Goal: Communication & Community: Answer question/provide support

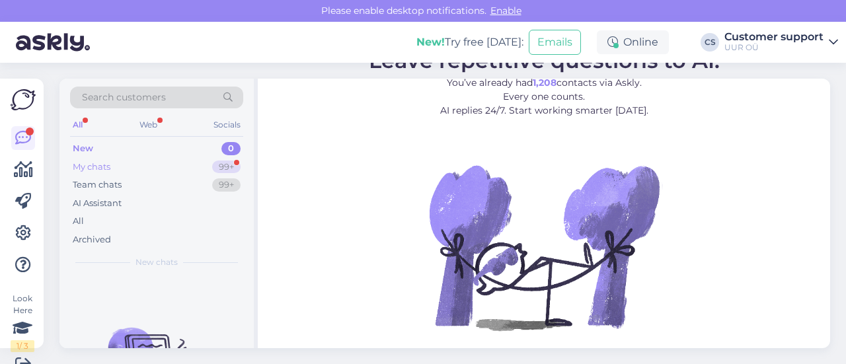
click at [191, 163] on div "My chats 99+" at bounding box center [156, 167] width 173 height 19
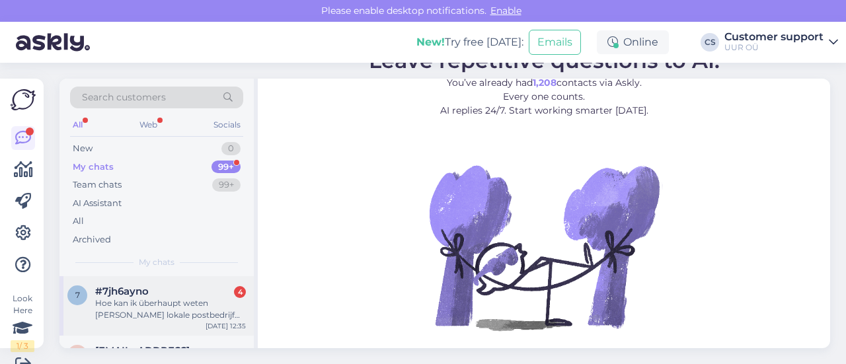
click at [182, 281] on div "7 #7jh6ayno 4 Hoe kan ik überhaupt weten [PERSON_NAME] lokale postbedrijf mijn …" at bounding box center [157, 306] width 194 height 60
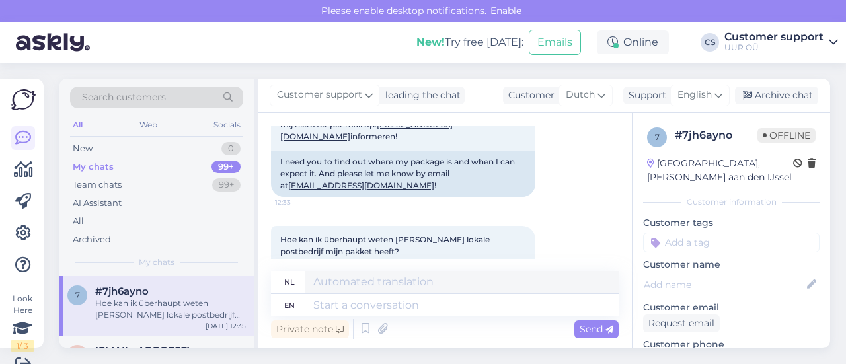
scroll to position [1996, 0]
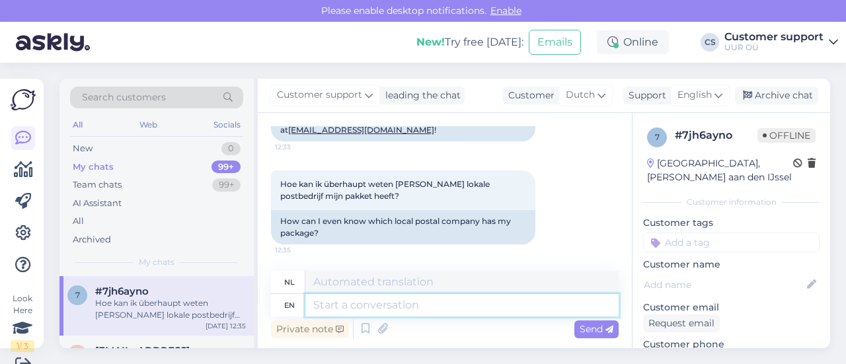
click at [401, 305] on textarea at bounding box center [462, 305] width 313 height 22
type textarea "Hello"
type textarea "Hallo"
click at [692, 93] on span "English" at bounding box center [695, 95] width 34 height 15
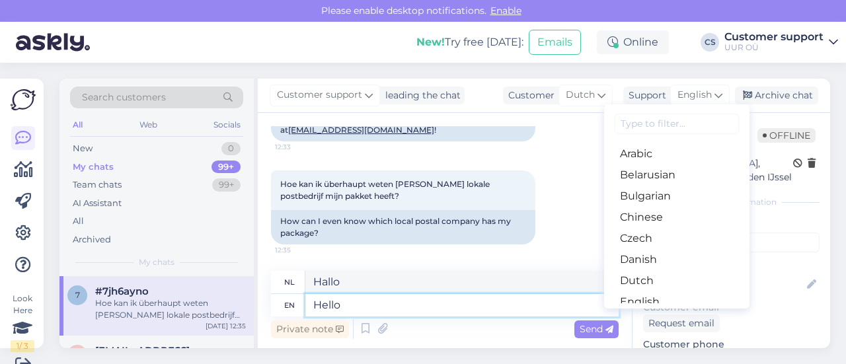
click at [384, 301] on textarea "Hello" at bounding box center [462, 305] width 313 height 22
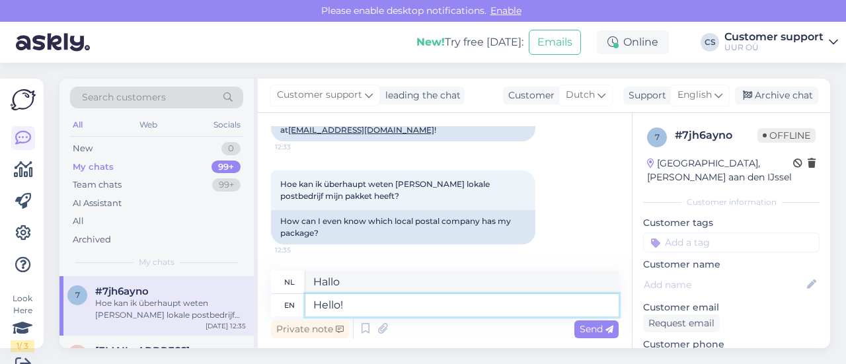
type textarea "Hello!"
type textarea "Hallo!"
type textarea "Hello! We're s"
type textarea "Hallo! Wij zijn"
type textarea "Hello! We're sorry f"
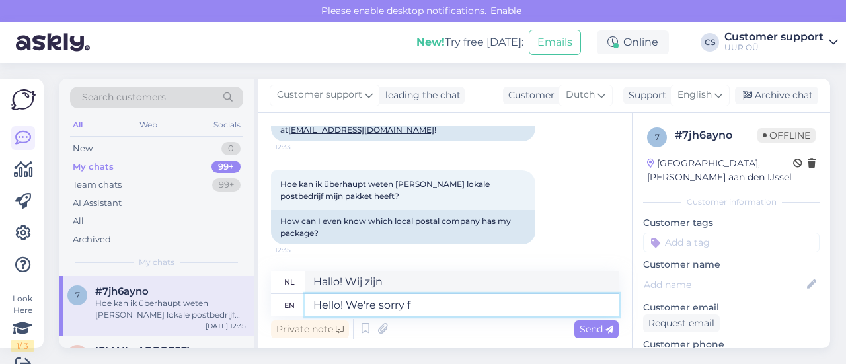
type textarea "Hallo! Het spijt ons."
type textarea "Hello! We're sorry for t"
type textarea "Hallo! Het spijt ons voor"
type textarea "Hello! We're sorry for the t"
type textarea "Hallo! Het spijt ons voor de"
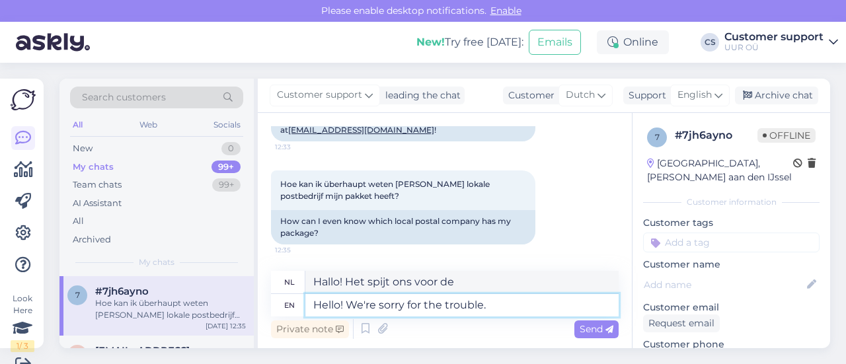
type textarea "Hello! We're sorry for the trouble."
type textarea "Hallo! Onze excuses voor het ongemak."
type textarea "Hello! We're sorry for the trouble. Standard"
type textarea "Hallo! Onze excuses voor het ongemak. Standaard"
type textarea "Hello! We're sorry for the trouble. Standard Post pa"
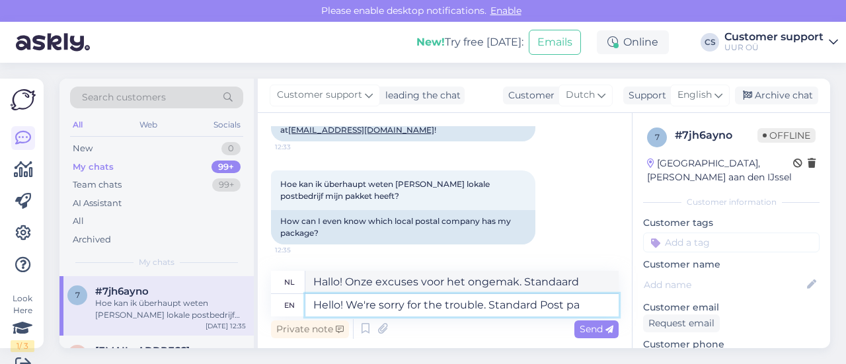
type textarea "Hallo! Onze excuses voor het ongemak. Standaardbericht"
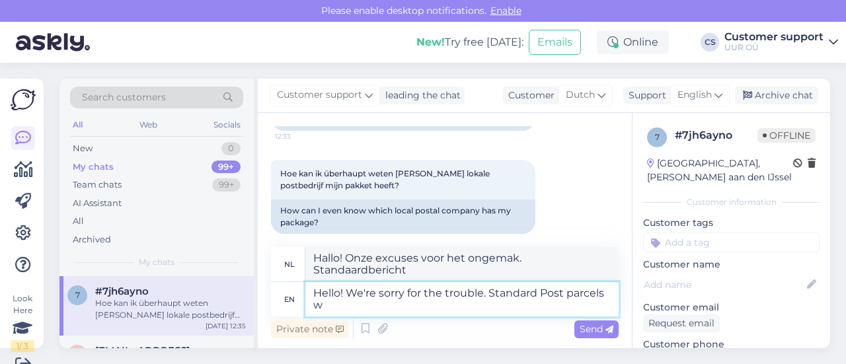
type textarea "Hello! We're sorry for the trouble. Standard Post parcels wi"
type textarea "Hallo! Onze excuses voor het ongemak. Standaard Post-pakketten"
type textarea "Hello! We're sorry for the trouble. Standard Post parcels will b"
type textarea "Hallo! Onze excuses voor het ongemak. Standaard Post-pakketten worden"
type textarea "Hello! We're sorry for the trouble. Standard Post parcels will be handled"
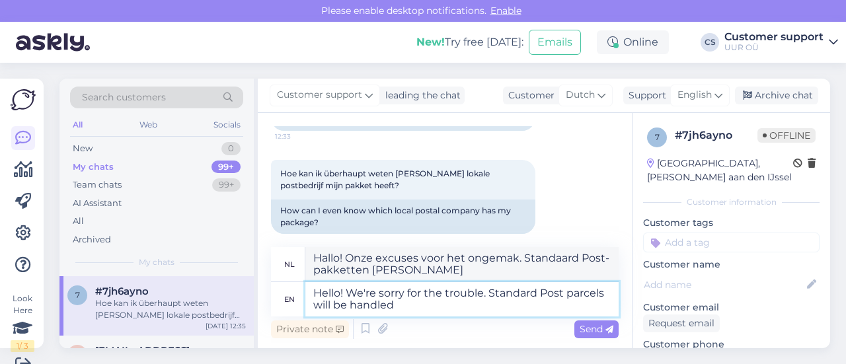
type textarea "Hallo! Onze excuses voor het ongemak. Standaard Post-pakketten worden verwerkt."
type textarea "Hello! We're sorry for the trouble. Standard Post parcels will be handled by"
type textarea "Hallo! Onze excuses voor het ongemak. Standaard Post-pakketten worden verwerkt …"
type textarea "Hello! We're sorry for the trouble. Standard Post parcels will be handled by yo…"
type textarea "Hallo! Onze excuses voor het ongemak. Standaard Post-pakketten worden door uw"
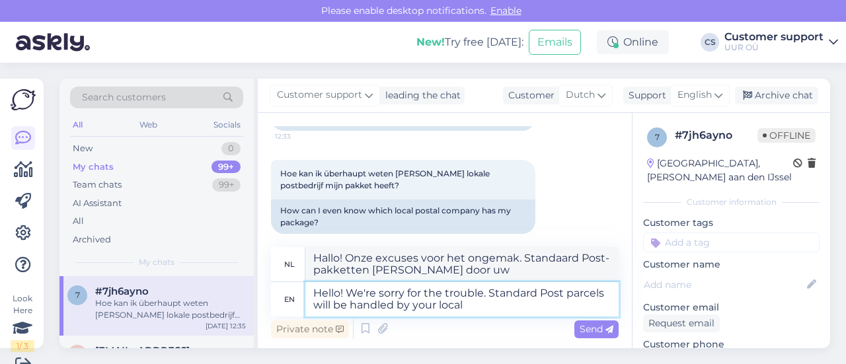
type textarea "Hello! We're sorry for the trouble. Standard Post parcels will be handled by yo…"
type textarea "Hallo! Onze excuses voor het ongemak. Standaard Post-pakketten worden verwerkt …"
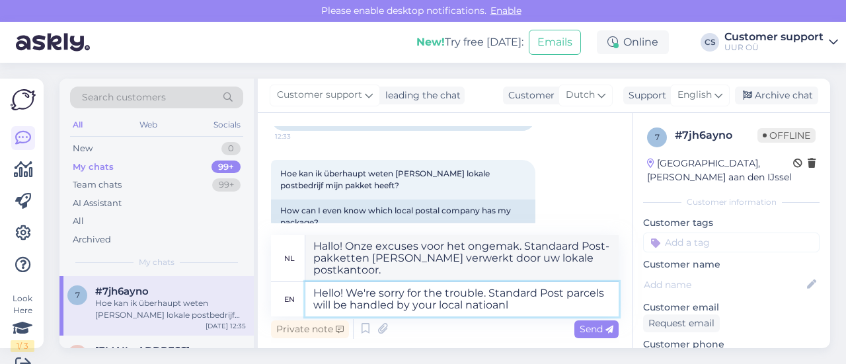
type textarea "Hello! We're sorry for the trouble. Standard Post parcels will be handled by yo…"
type textarea "Hallo! Onze excuses voor het ongemak. Standaard Post-pakketten worden verwerkt …"
type textarea "Hello! We're sorry for the trouble. Standard Post parcels will be handled by yo…"
type textarea "Hallo! Onze excuses voor het ongemak. Standaard Post-pakketten worden verwerkt …"
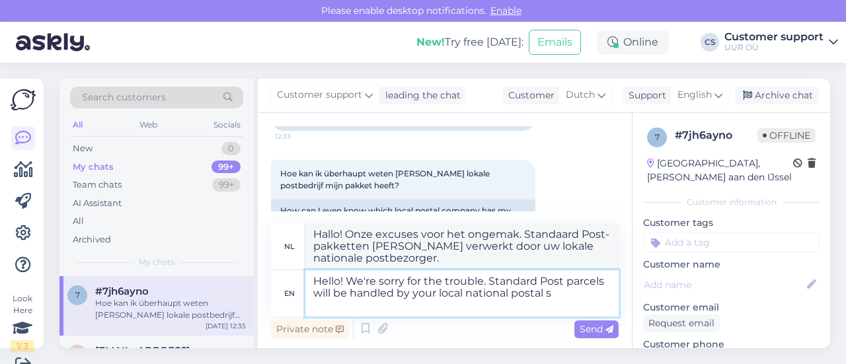
type textarea "Hello! We're sorry for the trouble. Standard Post parcels will be handled by yo…"
type textarea "Hallo! Onze excuses voor het ongemak. Standaard Post-pakketten worden verwerkt …"
type textarea "Hello! We're sorry for the trouble. Standard Post parcels will be handled by yo…"
type textarea "Hallo! Onze excuses voor het ongemak. Standaard Post-pakketten worden verwerkt …"
type textarea "Hello! We're sorry for the trouble. Standard Post parcels will be handled by yo…"
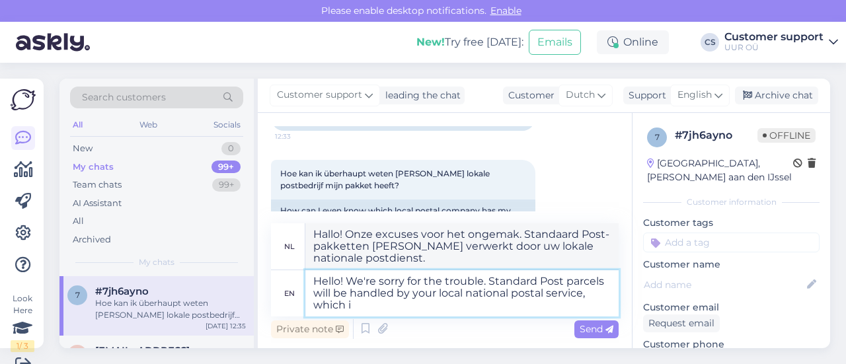
type textarea "Hallo! Onze excuses voor het ongemak. Standaard Post-pakketten worden verwerkt …"
type textarea "Hello! We're sorry for the trouble. Standard Post parcels will be handled by yo…"
type textarea "Hallo! Onze excuses voor het ongemak. Standaard Post-pakketten worden verwerkt …"
type textarea "Hello! We're sorry for the trouble. Standard Post parcels will be handled by yo…"
type textarea "Hallo! Onze excuses voor het ongemak. Standaard Post-pakketten worden verwerkt …"
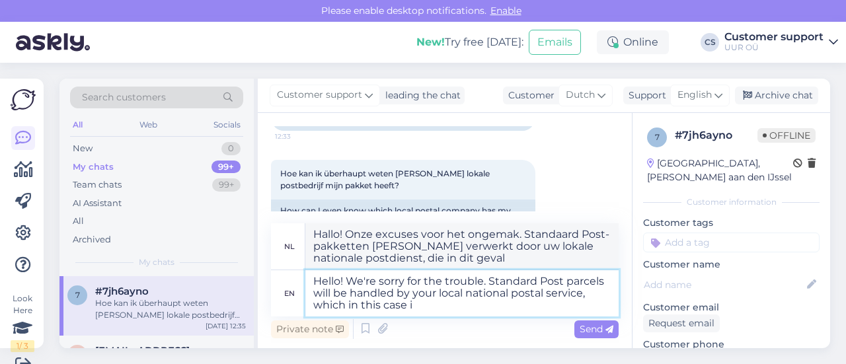
type textarea "Hello! We're sorry for the trouble. Standard Post parcels will be handled by yo…"
type textarea "Hallo! Onze excuses voor het ongemak. Standaard Post-pakketten worden verwerkt …"
type textarea "Hello! We're sorry for the trouble. Standard Post parcels will be handled by yo…"
type textarea "Hallo! Onze excuses voor het ongemak. Standaard Post-pakketten worden verwerkt …"
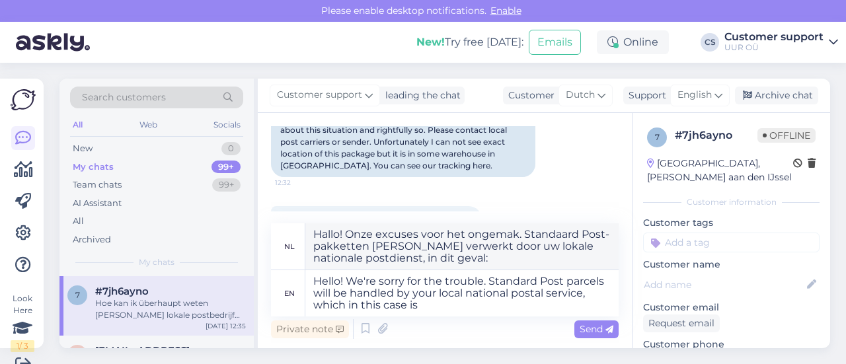
scroll to position [1719, 0]
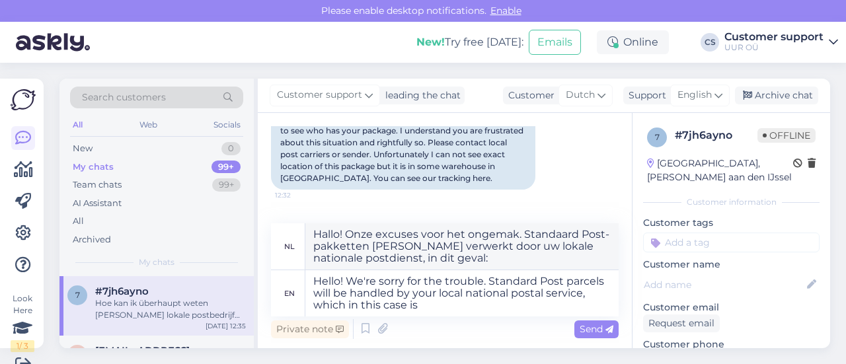
drag, startPoint x: 364, startPoint y: 130, endPoint x: 391, endPoint y: 146, distance: 31.8
click at [391, 146] on div "Sorry for my late response. I see that package CE212123427EE has arrived in [GE…" at bounding box center [403, 131] width 265 height 118
copy div "PostNL"
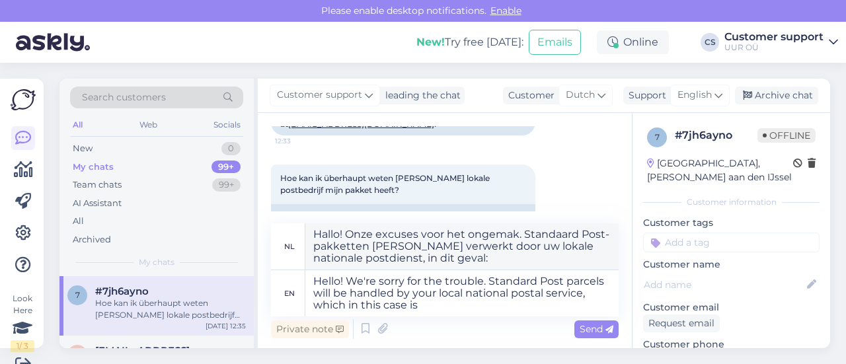
scroll to position [2044, 0]
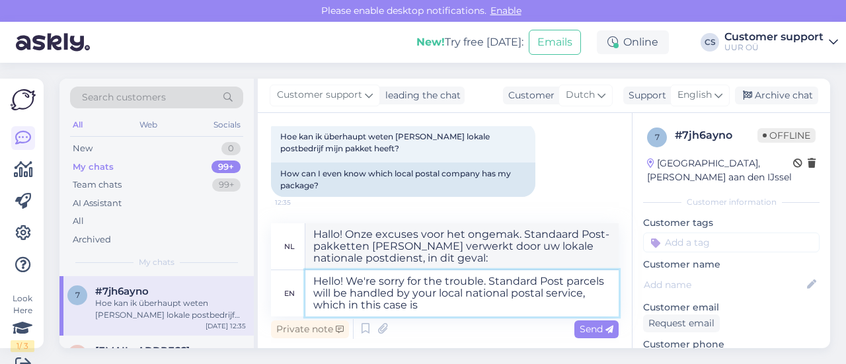
click at [492, 309] on textarea "Hello! We're sorry for the trouble. Standard Post parcels will be handled by yo…" at bounding box center [462, 293] width 313 height 46
paste textarea "PostNL"
type textarea "Hello! We're sorry for the trouble. Standard Post parcels will be handled by yo…"
type textarea "Hallo! Onze excuses voor het ongemak. Standaard Post-pakketten worden verwerkt …"
type textarea "Hello! We're sorry for the trouble. Standard Post parcels will be handled by yo…"
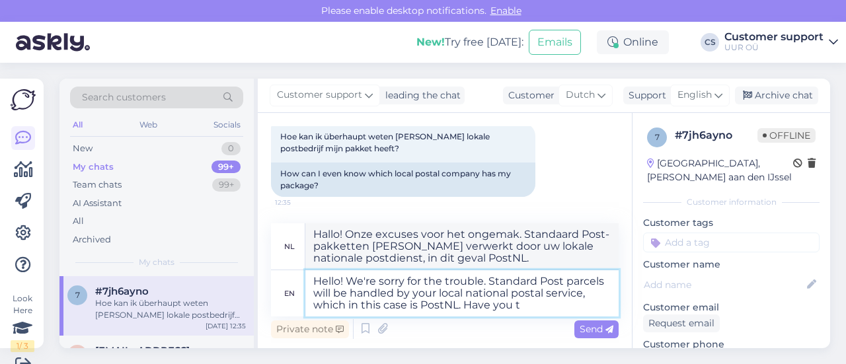
type textarea "Hallo! Onze excuses voor het ongemak. Standaard Post-pakketten worden verwerkt …"
type textarea "Hello! We're sorry for the trouble. Standard Post parcels will be handled by yo…"
type textarea "Hallo! Onze excuses voor het ongemak. Standaard Post-pakketten worden verwerkt …"
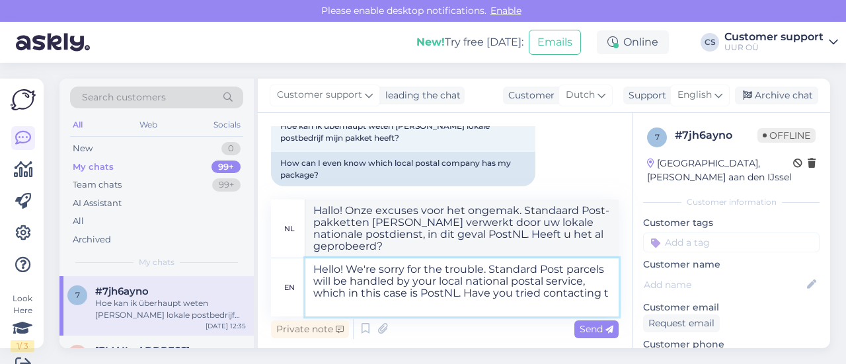
type textarea "Hello! We're sorry for the trouble. Standard Post parcels will be handled by yo…"
type textarea "Hallo! Onze excuses voor het ongemak. Standaard Post-pakketten worden verwerkt …"
type textarea "Hello! We're sorry for the trouble. Standard Post parcels will be handled by yo…"
type textarea "Hallo! Onze excuses voor het ongemak. Standaard Post-pakketten worden verwerkt …"
type textarea "Hello! We're sorry for the trouble. Standard Post parcels will be handled by yo…"
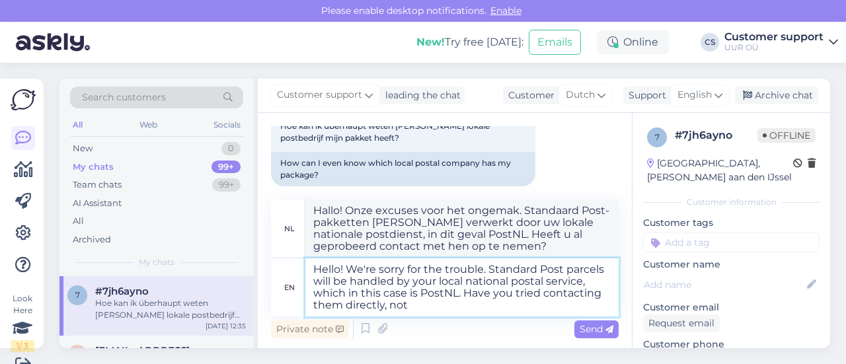
type textarea "Hallo! Onze excuses voor het ongemak. Standaard Post-pakketten worden verwerkt …"
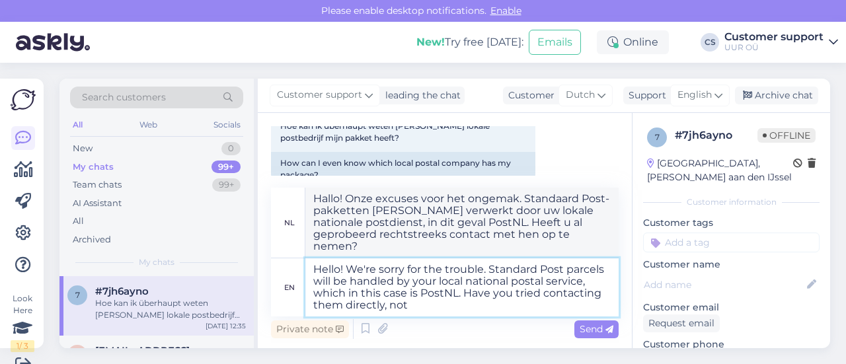
type textarea "Hello! We're sorry for the trouble. Standard Post parcels will be handled by yo…"
type textarea "Hallo! Onze excuses voor het ongemak. Standaard Post-pakketten worden verwerkt …"
type textarea "Hello! We're sorry for the trouble. Standard Post parcels will be handled by yo…"
type textarea "Hallo! Onze excuses voor het ongemak. Standaard Post-pakketten worden verwerkt …"
type textarea "Hello! We're sorry for the trouble. Standard Post parcels will be handled by yo…"
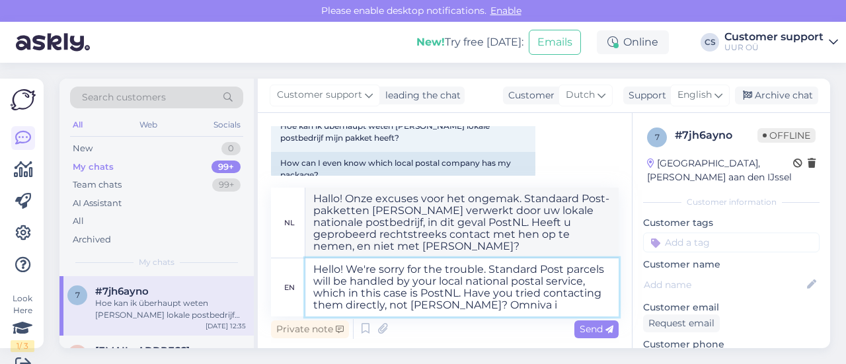
type textarea "Hallo! Onze excuses voor het ongemak. Standaard Post-pakketten worden verwerkt …"
type textarea "Hello! We're sorry for the trouble. Standard Post parcels will be handled by yo…"
type textarea "Hallo! Onze excuses voor het ongemak. Standaard Post-pakketten worden verwerkt …"
type textarea "Hello! We're sorry for the trouble. Standard Post parcels will be handled by yo…"
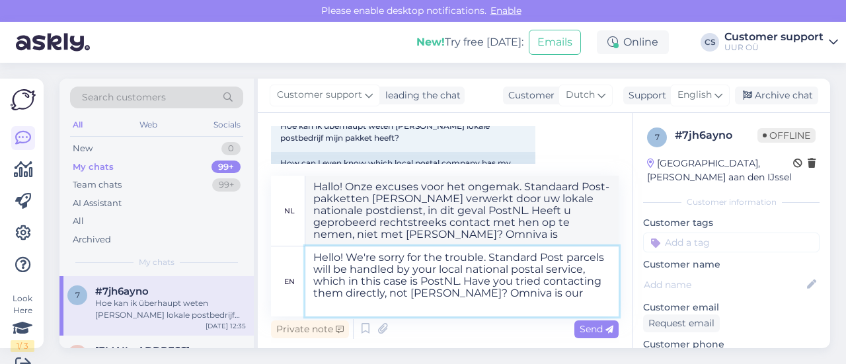
type textarea "Hallo! Onze excuses voor het ongemak. Standaard Post-pakketten worden verwerkt …"
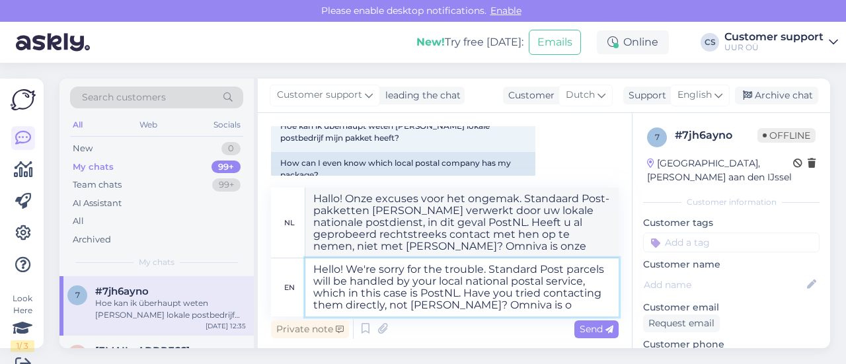
type textarea "Hello! We're sorry for the trouble. Standard Post parcels will be handled by yo…"
type textarea "Hallo! Onze excuses voor het ongemak. Standaard Post-pakketten worden verwerkt …"
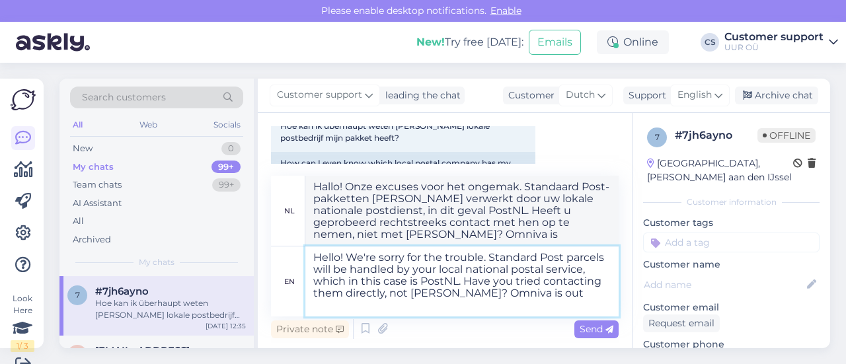
type textarea "Hello! We're sorry for the trouble. Standard Post parcels will be handled by yo…"
type textarea "Hallo! Onze excuses voor het ongemak. Standaard Post-pakketten worden verwerkt …"
type textarea "Hello! We're sorry for the trouble. Standard Post parcels will be handled by yo…"
type textarea "Hallo! Onze excuses voor het ongemak. Standaard Post-pakketten worden verwerkt …"
type textarea "Hello! We're sorry for the trouble. Standard Post parcels will be handled by yo…"
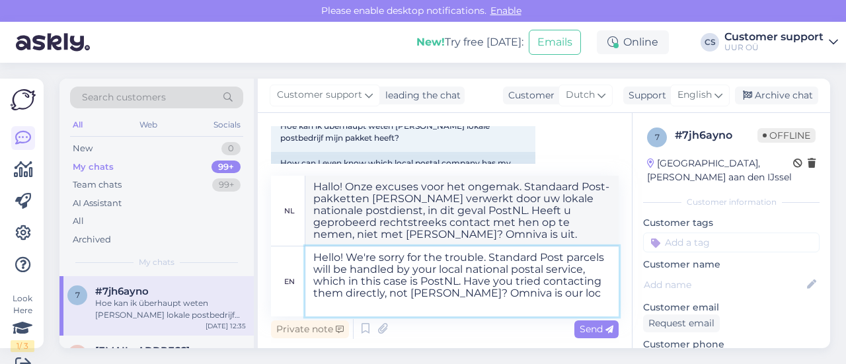
type textarea "Hallo! Onze excuses voor het ongemak. Standaard Post-pakketten worden verwerkt …"
type textarea "Hello! We're sorry for the trouble. Standard Post parcels will be handled by yo…"
type textarea "Hallo! Onze excuses voor het ongemak. Standaard Post-pakketten worden verwerkt …"
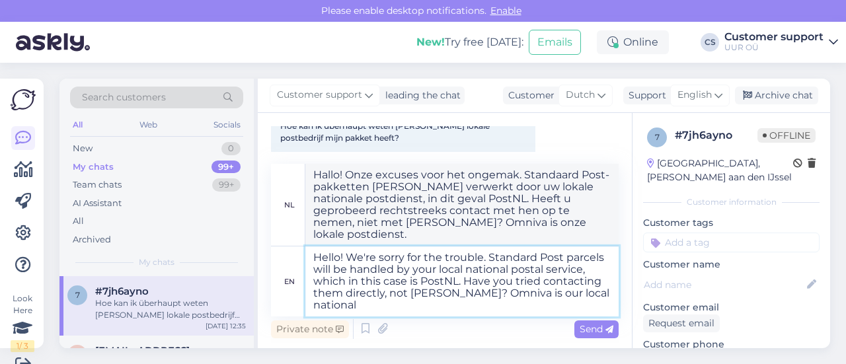
type textarea "Hello! We're sorry for the trouble. Standard Post parcels will be handled by yo…"
type textarea "Hallo! Onze excuses voor het ongemak. Standaard Post-pakketten worden verwerkt …"
type textarea "Hello! We're sorry for the trouble. Standard Post parcels will be handled by yo…"
type textarea "Hallo! Onze excuses voor het ongemak. Standaard Post-pakketten worden verwerkt …"
type textarea "Hello! We're sorry for the trouble. Standard Post parcels will be handled by yo…"
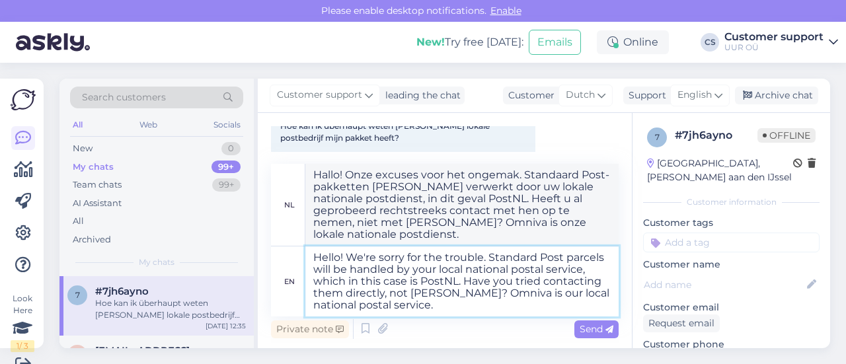
type textarea "Hallo! Onze excuses voor het ongemak. Standaard Post-pakketten worden verwerkt …"
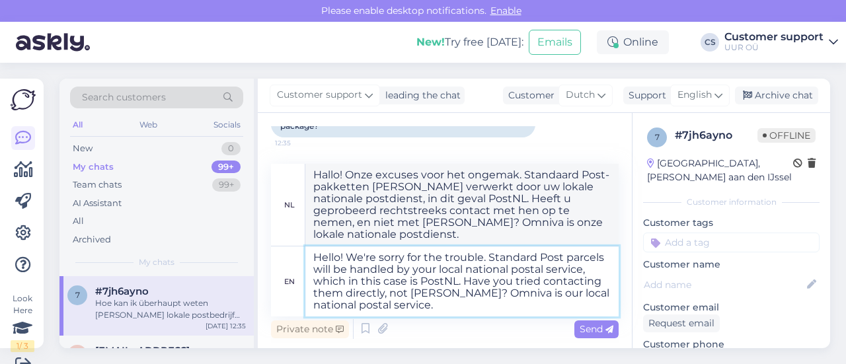
click at [481, 306] on textarea "Hello! We're sorry for the trouble. Standard Post parcels will be handled by yo…" at bounding box center [462, 282] width 313 height 70
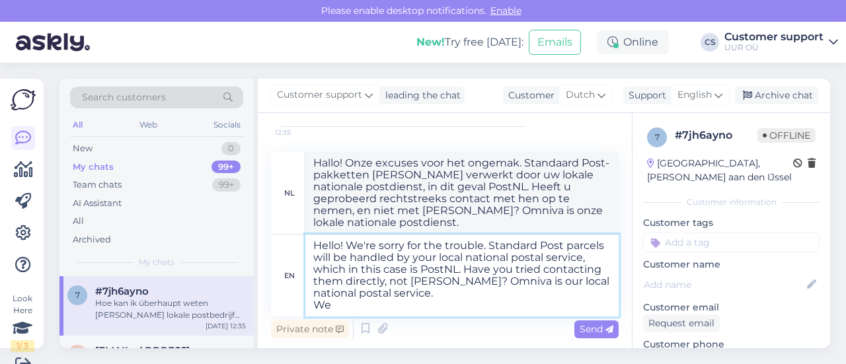
type textarea "Hello! We're sorry for the trouble. Standard Post parcels will be handled by yo…"
type textarea "Hallo! Onze excuses voor het ongemak. Standaard Post-pakketten worden verwerkt …"
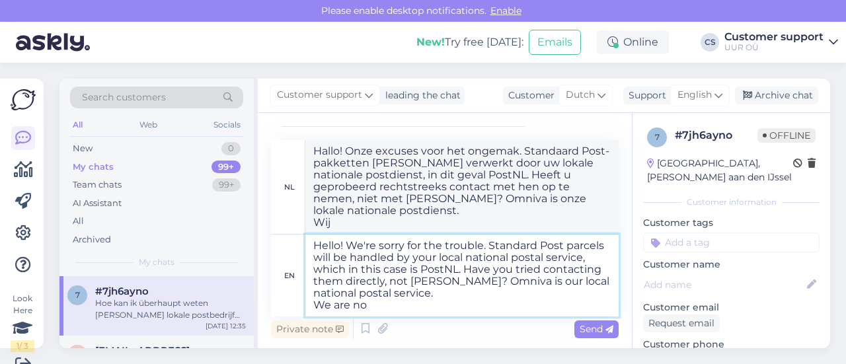
type textarea "Hello! We're sorry for the trouble. Standard Post parcels will be handled by yo…"
type textarea "Hallo! Onze excuses voor het ongemak. Standaard Post-pakketten worden verwerkt …"
type textarea "Hello! We're sorry for the trouble. Standard Post parcels will be handled by yo…"
type textarea "Hallo! Onze excuses voor het ongemak. Standaard Post-pakketten worden verwerkt …"
type textarea "Hello! We're sorry for the trouble. Standard Post parcels will be handled by yo…"
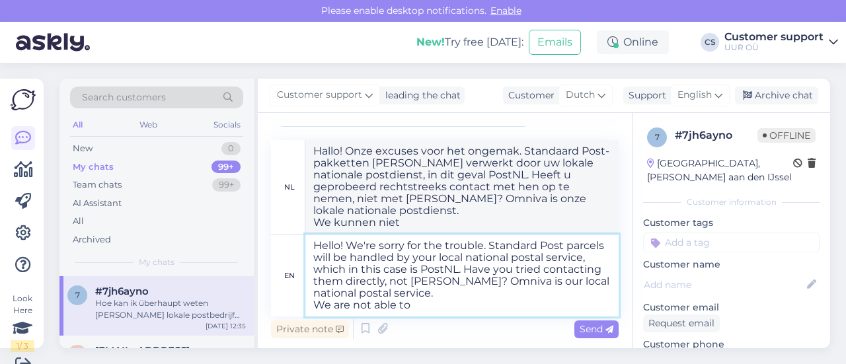
type textarea "Hallo! Onze excuses voor het ongemak. Standaard Post-pakketten worden verwerkt …"
type textarea "Hello! We're sorry for the trouble. Standard Post parcels will be handled by yo…"
type textarea "Hallo! Onze excuses voor het ongemak. Standaard Post-pakketten worden verwerkt …"
type textarea "Hello! We're sorry for the trouble. Standard Post parcels will be handled by yo…"
type textarea "Hallo! Onze excuses voor het ongemak. Standaard Post-pakketten worden verwerkt …"
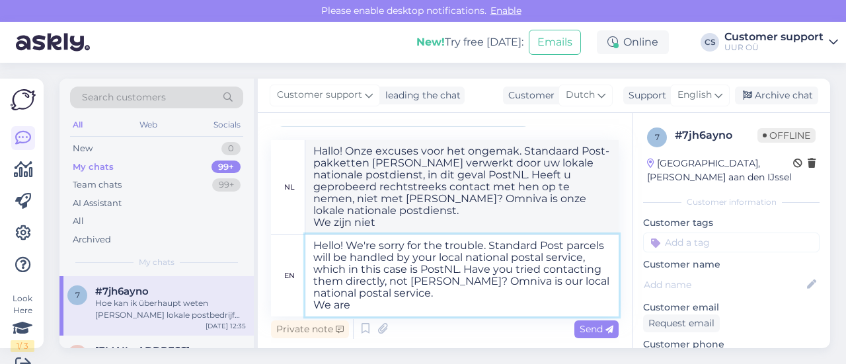
type textarea "Hello! We're sorry for the trouble. Standard Post parcels will be handled by yo…"
type textarea "Hallo! Onze excuses voor het ongemak. Standaard Post-pakketten worden verwerkt …"
type textarea "Hello! We're sorry for the trouble. Standard Post parcels will be handled by yo…"
type textarea "Hallo! Onze excuses voor het ongemak. Standaard Post-pakketten worden verwerkt …"
type textarea "Hello! We're sorry for the trouble. Standard Post parcels will be handled by yo…"
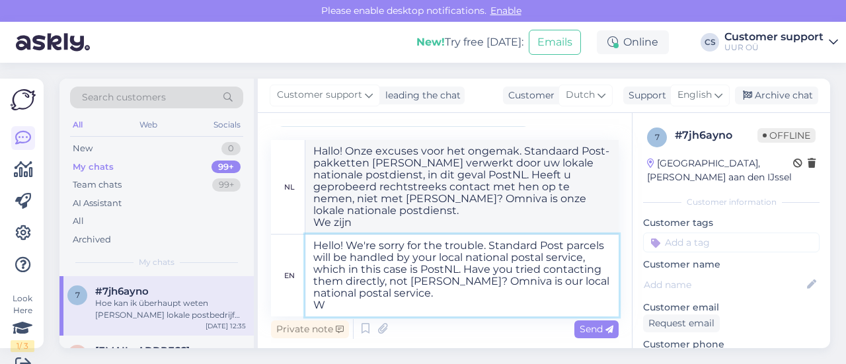
type textarea "Hallo! Onze excuses voor het ongemak. Standaard Post-pakketten worden verwerkt …"
type textarea "Hello! We're sorry for the trouble. Standard Post parcels will be handled by yo…"
type textarea "Hallo! Onze excuses voor het ongemak. Standaard Post-pakketten worden verwerkt …"
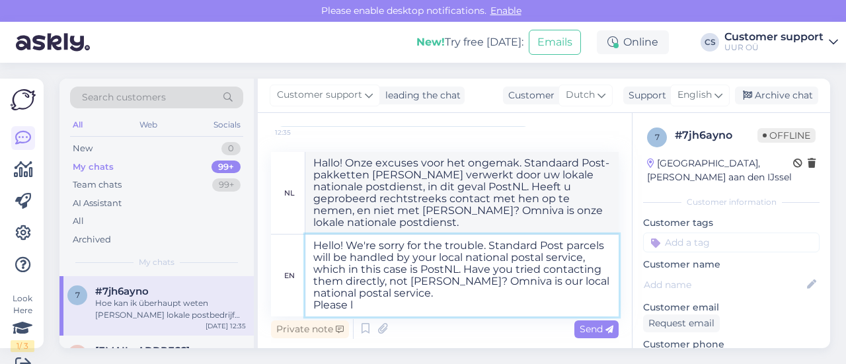
type textarea "Hello! We're sorry for the trouble. Standard Post parcels will be handled by yo…"
type textarea "Hallo! Onze excuses voor het ongemak. Standaard Post-pakketten worden verwerkt …"
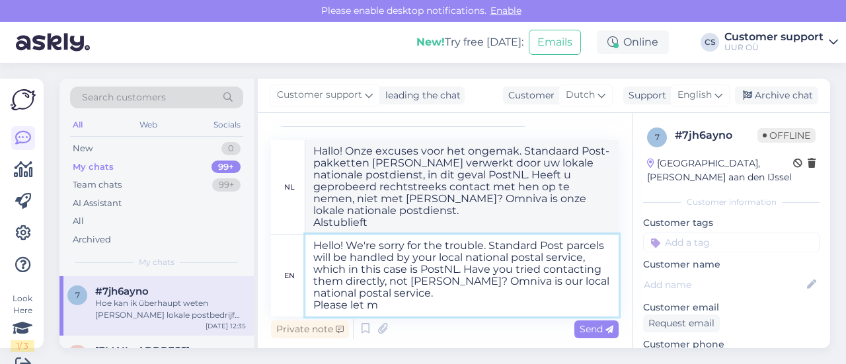
type textarea "Hello! We're sorry for the trouble. Standard Post parcels will be handled by yo…"
type textarea "Hallo! Onze excuses voor het ongemak. Standaard Post-pakketten worden verwerkt …"
type textarea "Hello! We're sorry for the trouble. Standard Post parcels will be handled by yo…"
type textarea "Hallo! Onze excuses voor het ongemak. Standaard Post-pakketten worden verwerkt …"
type textarea "Hello! We're sorry for the trouble. Standard Post parcels will be handled by yo…"
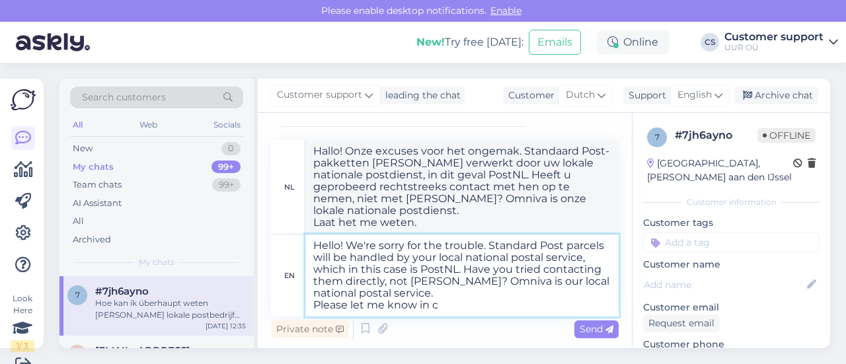
type textarea "Hallo! Onze excuses voor het ongemak. Standaard Post-pakketten worden verwerkt …"
type textarea "Hello! We're sorry for the trouble. Standard Post parcels will be handled by yo…"
type textarea "Hallo! Onze excuses voor het ongemak. Standaard Post-pakketten worden verwerkt …"
type textarea "Hello! We're sorry for the trouble. Standard Post parcels will be handled by yo…"
type textarea "Hallo! Onze excuses voor het ongemak. Standaard Post-pakketten worden verwerkt …"
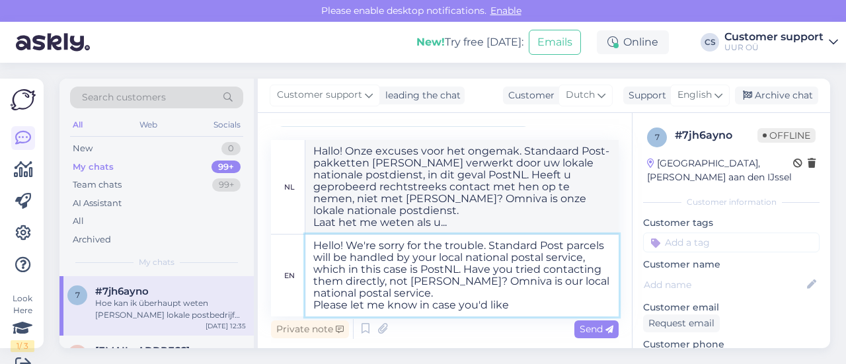
type textarea "Hello! We're sorry for the trouble. Standard Post parcels will be handled by yo…"
type textarea "Hallo! Onze excuses voor het ongemak. Standaard Post-pakketten worden verwerkt …"
type textarea "Hello! We're sorry for the trouble. Standard Post parcels will be handled by yo…"
type textarea "Hallo! Onze excuses voor het ongemak. Standaard Post-pakketten worden verwerkt …"
type textarea "Hello! We're sorry for the trouble. Standard Post parcels will be handled by yo…"
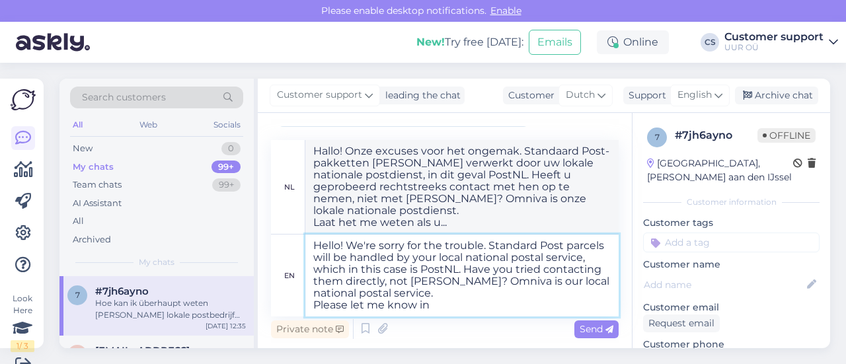
type textarea "Hallo! Onze excuses voor het ongemak. Standaard Post-pakketten worden verwerkt …"
type textarea "Hello! We're sorry for the trouble. Standard Post parcels will be handled by yo…"
type textarea "Hallo! Onze excuses voor het ongemak. Standaard Post-pakketten worden verwerkt …"
type textarea "Hello! We're sorry for the trouble. Standard Post parcels will be handled by yo…"
type textarea "Hallo! Onze excuses voor het ongemak. Standaard Post-pakketten worden verwerkt …"
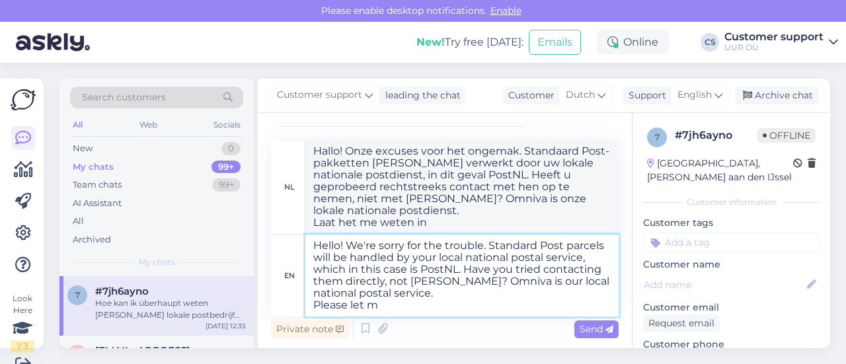
type textarea "Hello! We're sorry for the trouble. Standard Post parcels will be handled by yo…"
type textarea "Hallo! Onze excuses voor het ongemak. Standaard Post-pakketten worden verwerkt …"
type textarea "Hello! We're sorry for the trouble. Standard Post parcels will be handled by yo…"
type textarea "Hallo! Onze excuses voor het ongemak. Standaard Post-pakketten worden verwerkt …"
type textarea "Hello! We're sorry for the trouble. Standard Post parcels will be handled by yo…"
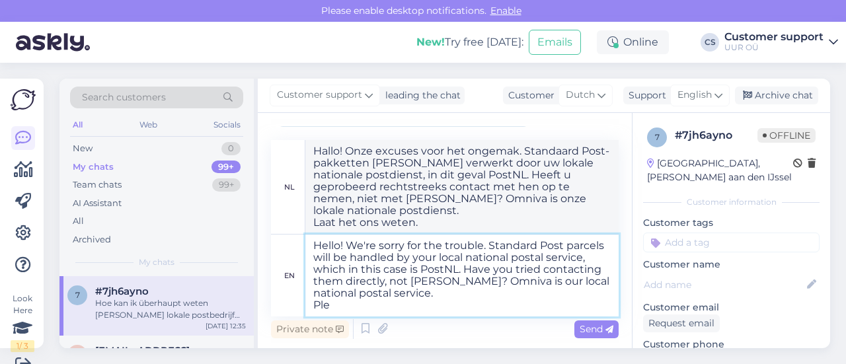
type textarea "Hallo! Onze excuses voor het ongemak. Standaard Post-pakketten worden verwerkt …"
type textarea "Hello! We're sorry for the trouble. Standard Post parcels will be handled by yo…"
type textarea "Hallo! Onze excuses voor het ongemak. Standaard Post-pakketten worden verwerkt …"
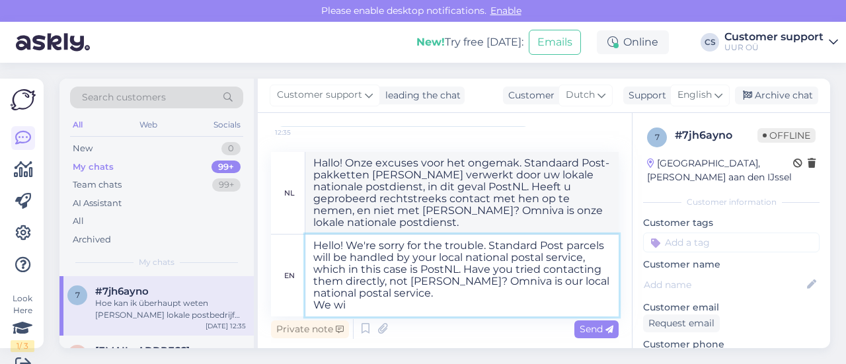
type textarea "Hello! We're sorry for the trouble. Standard Post parcels will be handled by yo…"
type textarea "Hallo! Onze excuses voor het ongemak. Standaard Post-pakketten worden verwerkt …"
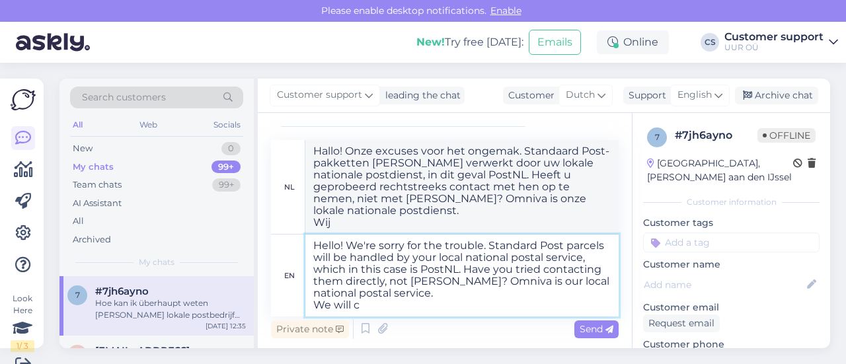
type textarea "Hello! We're sorry for the trouble. Standard Post parcels will be handled by yo…"
type textarea "Hallo! Onze excuses voor het ongemak. Standaard Post-pakketten worden verwerkt …"
type textarea "Hello! We're sorry for the trouble. Standard Post parcels will be handled by yo…"
type textarea "Hallo! Onze excuses voor het ongemak. Standaard Post-pakketten worden verwerkt …"
type textarea "Hello! We're sorry for the trouble. Standard Post parcels will be handled by yo…"
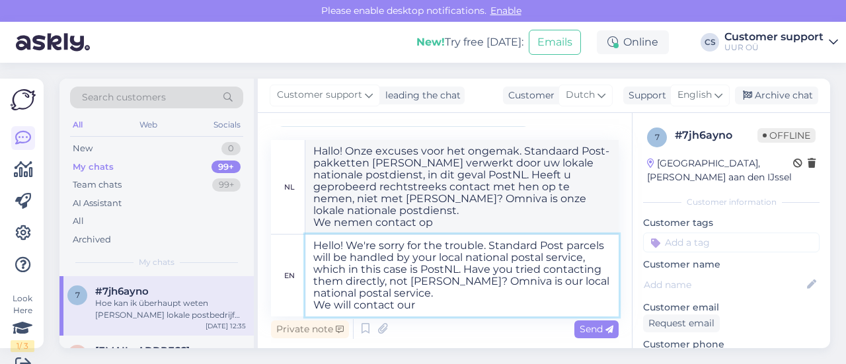
type textarea "Hallo! Onze excuses voor het ongemak. Standaard Post-pakketten worden verwerkt …"
type textarea "Hello! We're sorry for the trouble. Standard Post parcels will be handled by yo…"
type textarea "Hallo! Onze excuses voor het ongemak. Standaard Post-pakketten worden verwerkt …"
type textarea "Hello! We're sorry for the trouble. Standard Post parcels will be handled by yo…"
type textarea "Hallo! Onze excuses voor het ongemak. Standaard Post-pakketten worden verwerkt …"
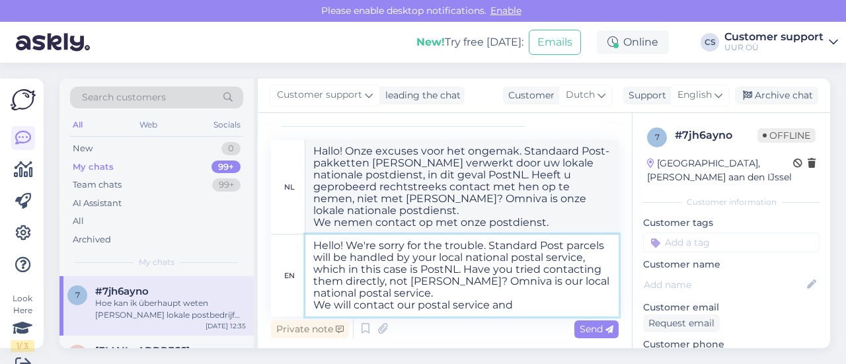
type textarea "Hello! We're sorry for the trouble. Standard Post parcels will be handled by yo…"
type textarea "Hallo! Onze excuses voor het ongemak. Standaard Post-pakketten worden verwerkt …"
type textarea "Hello! We're sorry for the trouble. Standard Post parcels will be handled by yo…"
type textarea "Hallo! Onze excuses voor het ongemak. Standaard Post-pakketten worden verwerkt …"
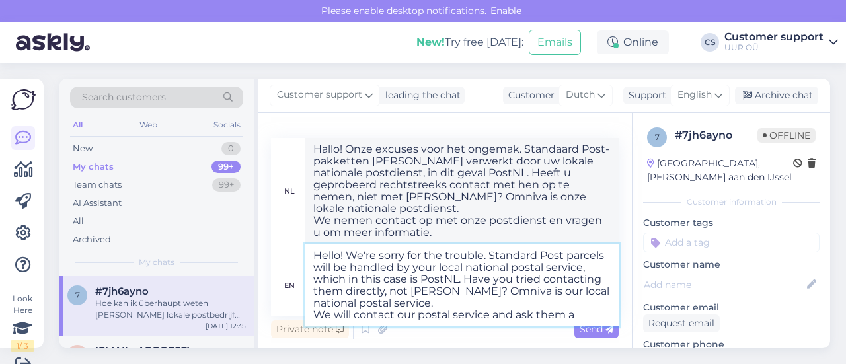
type textarea "Hello! We're sorry for the trouble. Standard Post parcels will be handled by yo…"
type textarea "Hallo! Onze excuses voor het ongemak. Standaard Post-pakketten worden verwerkt …"
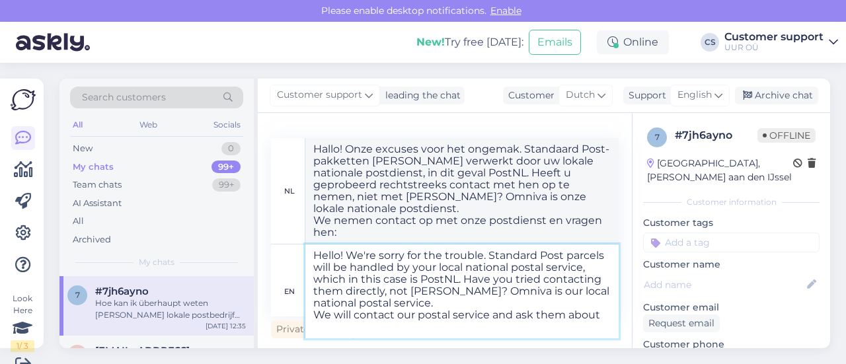
type textarea "Hello! We're sorry for the trouble. Standard Post parcels will be handled by yo…"
type textarea "Hallo! Onze excuses voor het ongemak. Standaard Post-pakketten worden verwerkt …"
type textarea "Hello! We're sorry for the trouble. Standard Post parcels will be handled by yo…"
type textarea "Hallo! Onze excuses voor het ongemak. Standaard Post-pakketten worden verwerkt …"
type textarea "Hello! We're sorry for the trouble. Standard Post parcels will be handled by yo…"
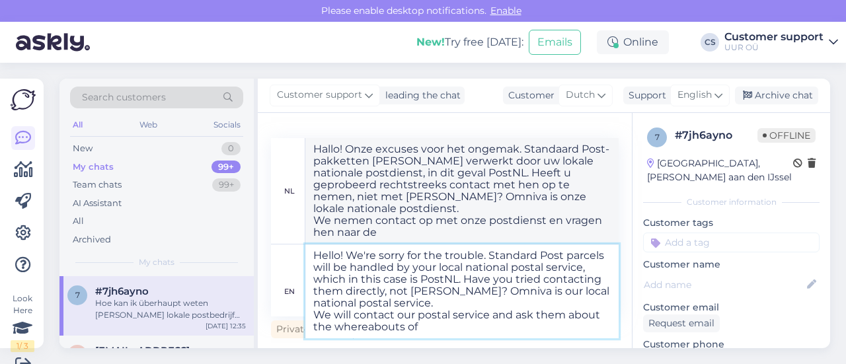
type textarea "Hallo! Onze excuses voor het ongemak. Standaard Post-pakketten worden verwerkt …"
type textarea "Hello! We're sorry for the trouble. Standard Post parcels will be handled by yo…"
type textarea "Hallo! Onze excuses voor het ongemak. Standaard Post-pakketten worden verwerkt …"
type textarea "Hello! We're sorry for the trouble. Standard Post parcels will be handled by yo…"
type textarea "Hallo! Onze excuses voor het ongemak. Standaard Post-pakketten worden verwerkt …"
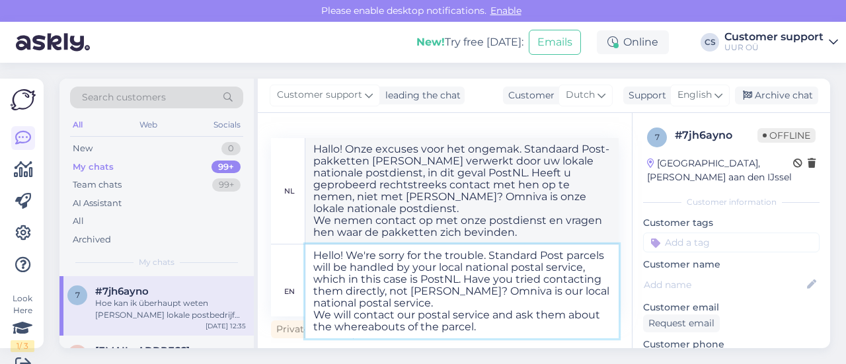
type textarea "Hello! We're sorry for the trouble. Standard Post parcels will be handled by yo…"
type textarea "Hallo! Onze excuses voor het ongemak. Standaard Post-pakketten worden verwerkt …"
type textarea "Hello! We're sorry for the trouble. Standard Post parcels will be handled by yo…"
type textarea "Hallo! Onze excuses voor het ongemak. Standaard Post-pakketten worden verwerkt …"
type textarea "Hello! We're sorry for the trouble. Standard Post parcels will be handled by yo…"
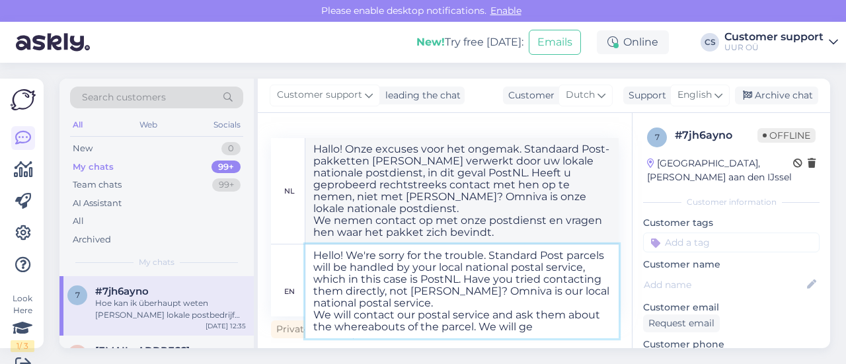
type textarea "Hallo! Onze excuses voor het ongemak. Standaard Post-pakketten worden verwerkt …"
type textarea "Hello! We're sorry for the trouble. Standard Post parcels will be handled by yo…"
type textarea "Hallo! Onze excuses voor het ongemak. Standaard Post-pakketten worden verwerkt …"
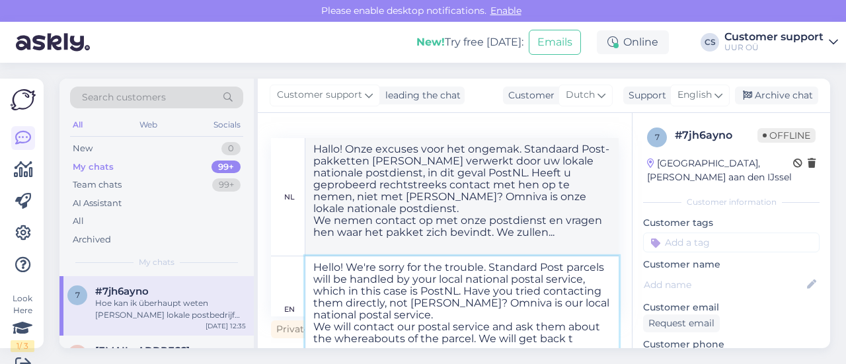
type textarea "Hello! We're sorry for the trouble. Standard Post parcels will be handled by yo…"
type textarea "Hallo! Onze excuses voor het ongemak. Standaard Post-pakketten worden verwerkt …"
type textarea "Hello! We're sorry for the trouble. Standard Post parcels will be handled by yo…"
type textarea "Hallo! Onze excuses voor het ongemak. Standaard Post-pakketten worden verwerkt …"
type textarea "Hello! We're sorry for the trouble. Standard Post parcels will be handled by yo…"
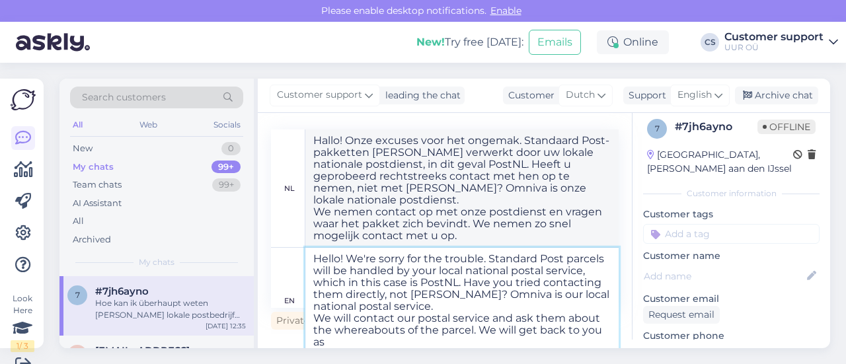
type textarea "Hallo! Onze excuses voor het ongemak. Standaard Post-pakketten worden verwerkt …"
type textarea "Hello! We're sorry for the trouble. Standard Post parcels will be handled by yo…"
type textarea "Hallo! Onze excuses voor het ongemak. Standaard Post-pakketten worden verwerkt …"
type textarea "Hello! We're sorry for the trouble. Standard Post parcels will be handled by yo…"
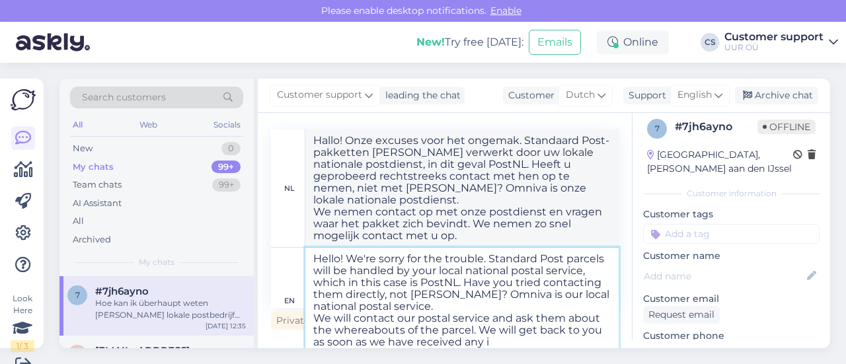
type textarea "Hallo! Onze excuses voor het ongemak. Standaard Post-pakketten worden verwerkt …"
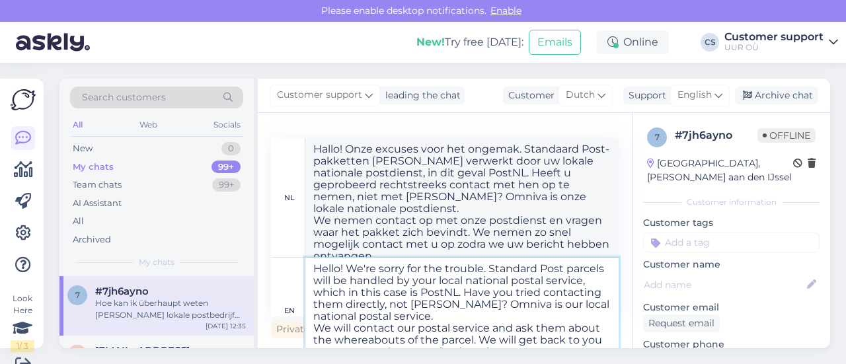
scroll to position [10, 0]
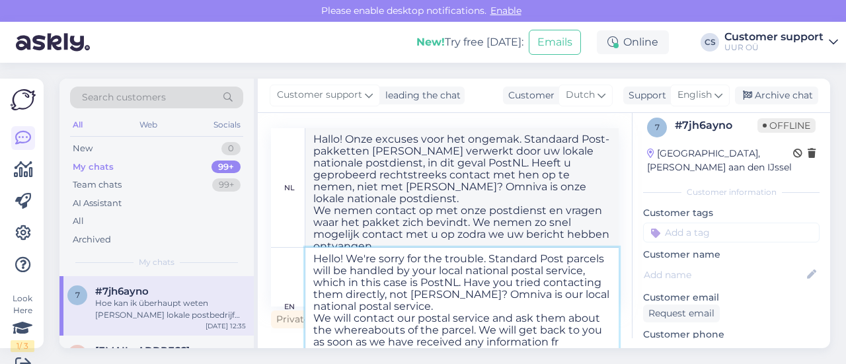
type textarea "Hello! We're sorry for the trouble. Standard Post parcels will be handled by yo…"
type textarea "Hallo! Onze excuses voor het ongemak. Standaard Post-pakketten worden verwerkt …"
type textarea "Hello! We're sorry for the trouble. Standard Post parcels will be handled by yo…"
type textarea "Hallo! Onze excuses voor het ongemak. Standaard Post-pakketten worden verwerkt …"
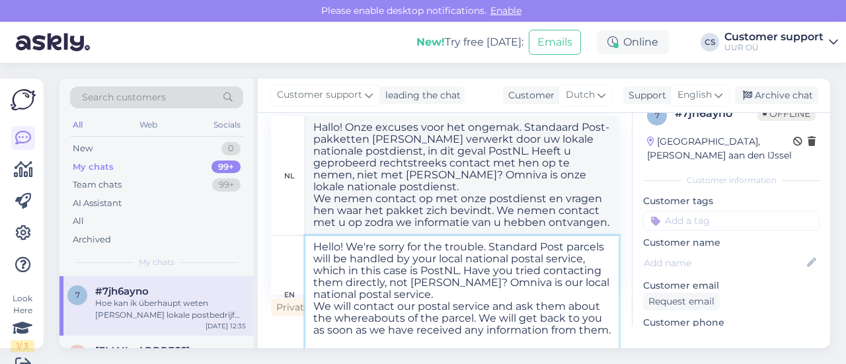
type textarea "Hello! We're sorry for the trouble. Standard Post parcels will be handled by yo…"
type textarea "Hallo! Onze excuses voor het ongemak. Standaard Post-pakketten worden verwerkt …"
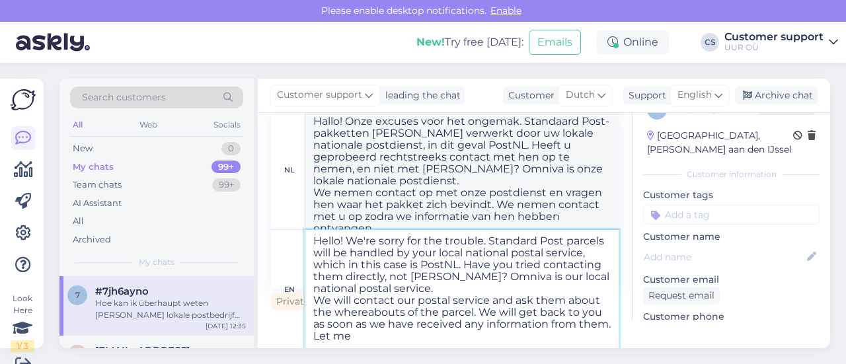
type textarea "Hello! We're sorry for the trouble. Standard Post parcels will be handled by yo…"
type textarea "Hallo! Onze excuses voor het ongemak. Standaard Post-pakketten worden verwerkt …"
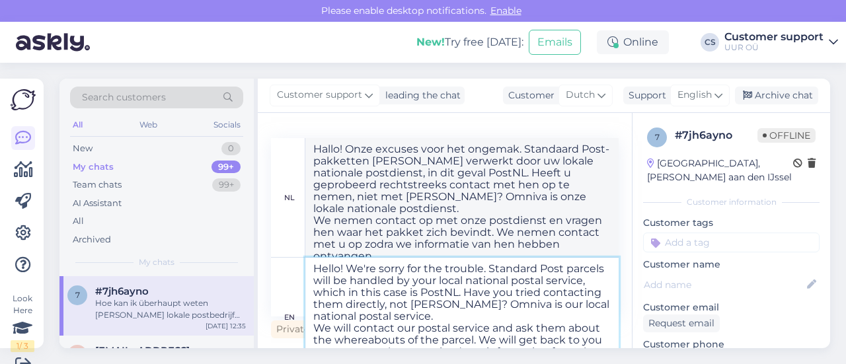
type textarea "Hello! We're sorry for the trouble. Standard Post parcels will be handled by yo…"
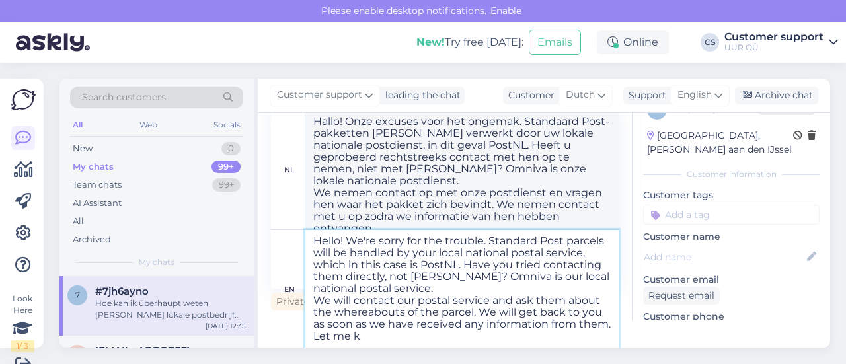
type textarea "Hallo! Onze excuses voor het ongemak. Standaard Post-pakketten worden verwerkt …"
type textarea "Hello! We're sorry for the trouble. Standard Post parcels will be handled by yo…"
type textarea "Hallo! Onze excuses voor het ongemak. Standaard Post-pakketten worden verwerkt …"
type textarea "Hello! We're sorry for the trouble. Standard Post parcels will be handled by yo…"
type textarea "Hallo! Onze excuses voor het ongemak. Standaard Post-pakketten worden verwerkt …"
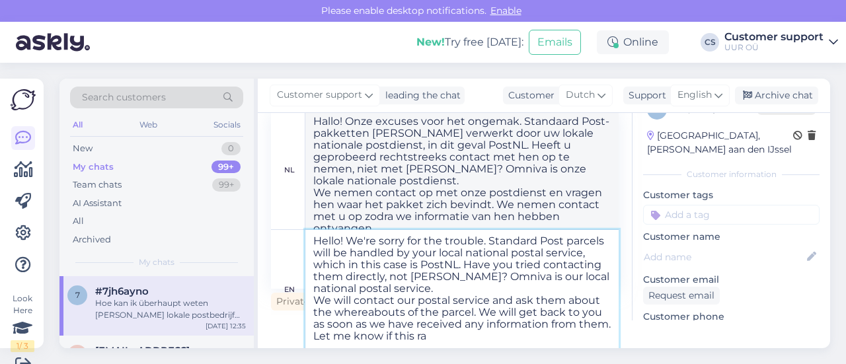
type textarea "Hello! We're sorry for the trouble. Standard Post parcels will be handled by yo…"
type textarea "Hallo! Onze excuses voor het ongemak. Standaard Post-pakketten worden verwerkt …"
type textarea "Hello! We're sorry for the trouble. Standard Post parcels will be handled by yo…"
type textarea "Hallo! Onze excuses voor het ongemak. Standaard Post-pakketten worden verwerkt …"
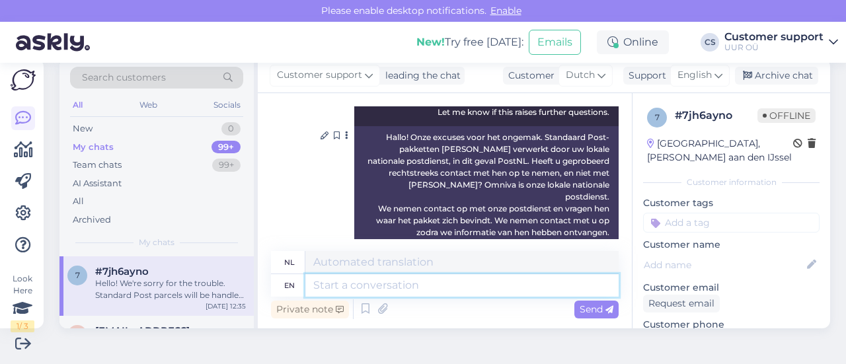
scroll to position [2254, 0]
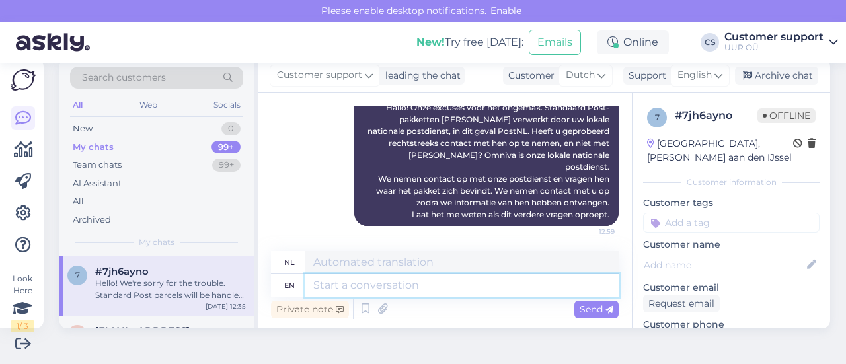
click at [435, 282] on textarea at bounding box center [462, 285] width 313 height 22
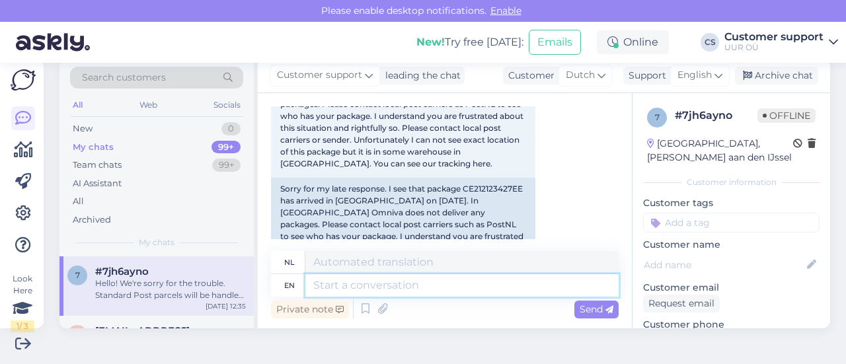
scroll to position [1660, 0]
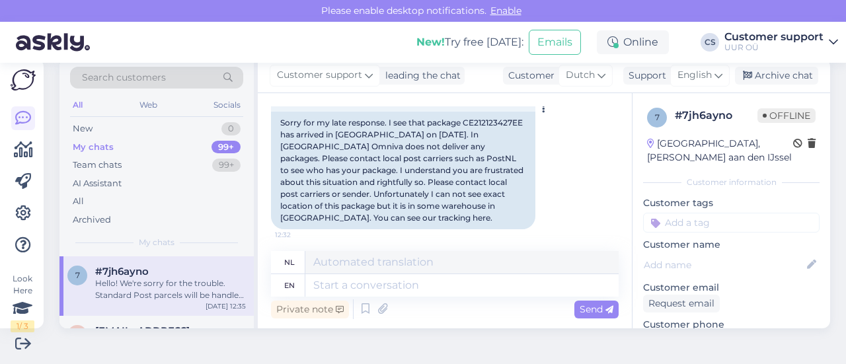
click at [489, 147] on div "Sorry for my late response. I see that package CE212123427EE has arrived in [GE…" at bounding box center [403, 171] width 265 height 118
click at [488, 146] on div "Sorry for my late response. I see that package CE212123427EE has arrived in [GE…" at bounding box center [403, 171] width 265 height 118
copy div "CE212123427EE"
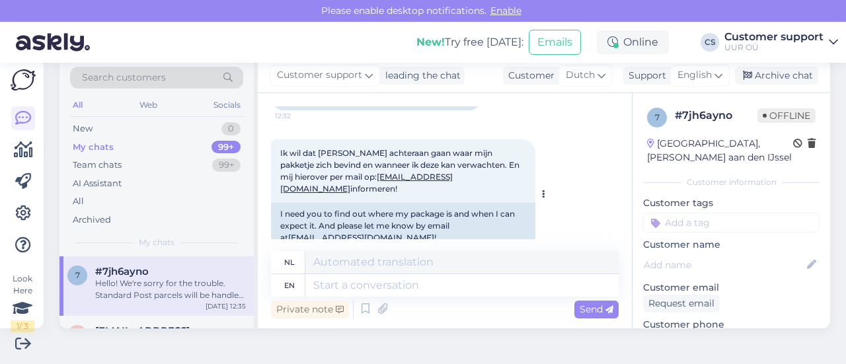
scroll to position [2254, 0]
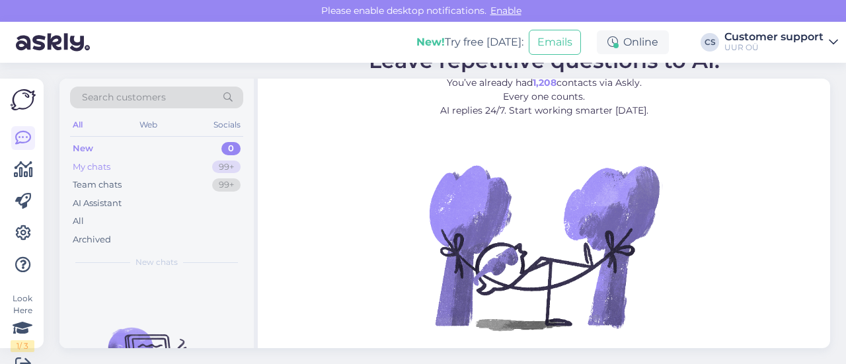
click at [145, 171] on div "My chats 99+" at bounding box center [156, 167] width 173 height 19
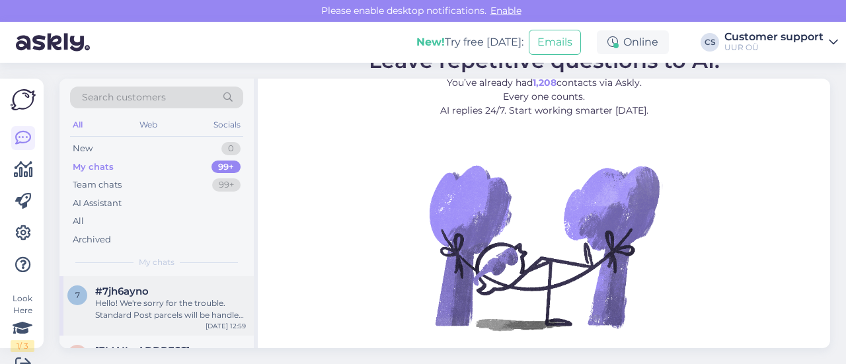
click at [163, 284] on div "7 #7jh6ayno Hello! We're sorry for the trouble. Standard Post parcels will be h…" at bounding box center [157, 306] width 194 height 60
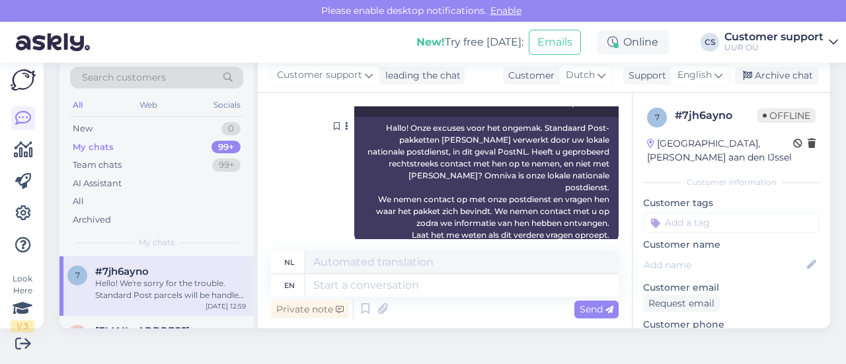
scroll to position [2254, 0]
